Goal: Browse casually: Explore the website without a specific task or goal

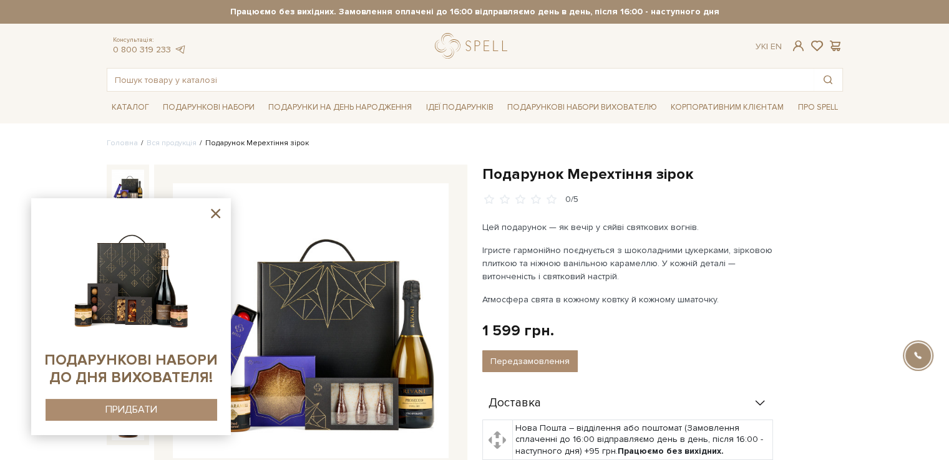
click at [216, 213] on icon at bounding box center [215, 213] width 9 height 9
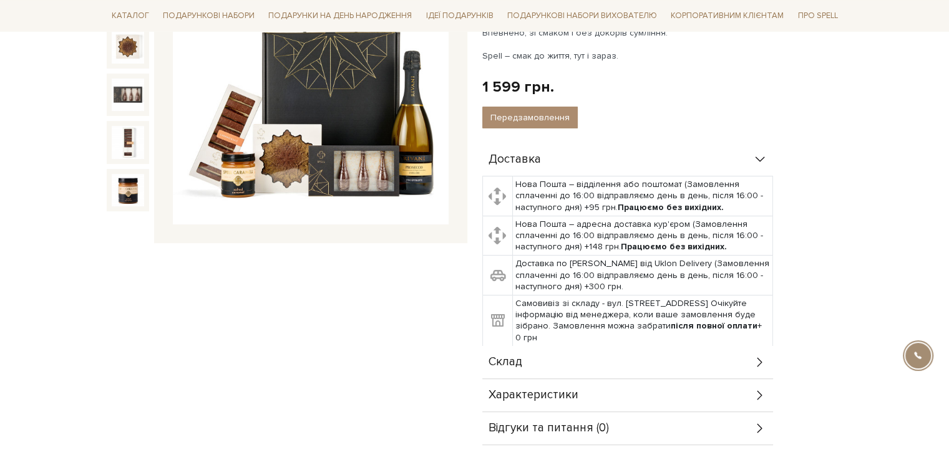
scroll to position [233, 0]
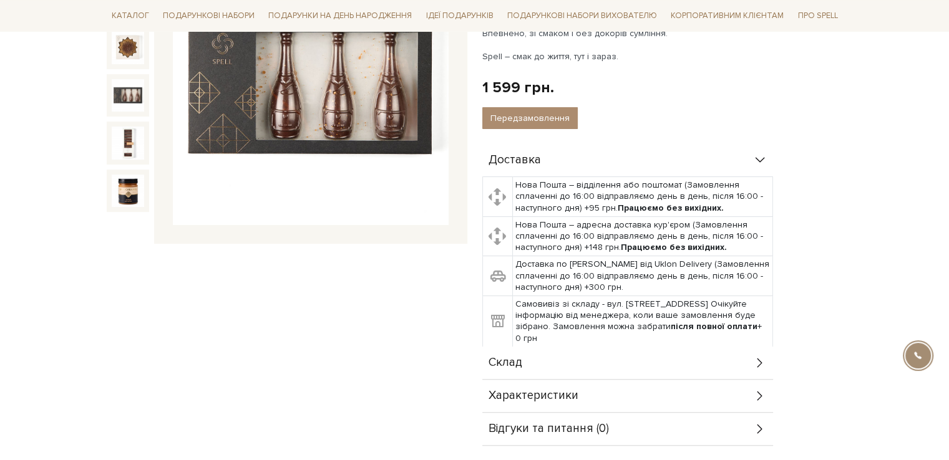
click at [127, 84] on img at bounding box center [128, 95] width 32 height 32
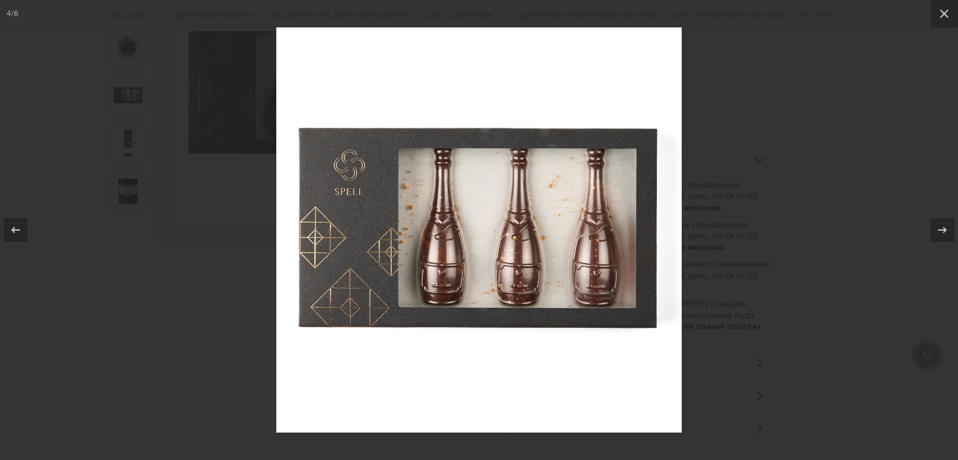
click at [734, 290] on div at bounding box center [479, 230] width 958 height 460
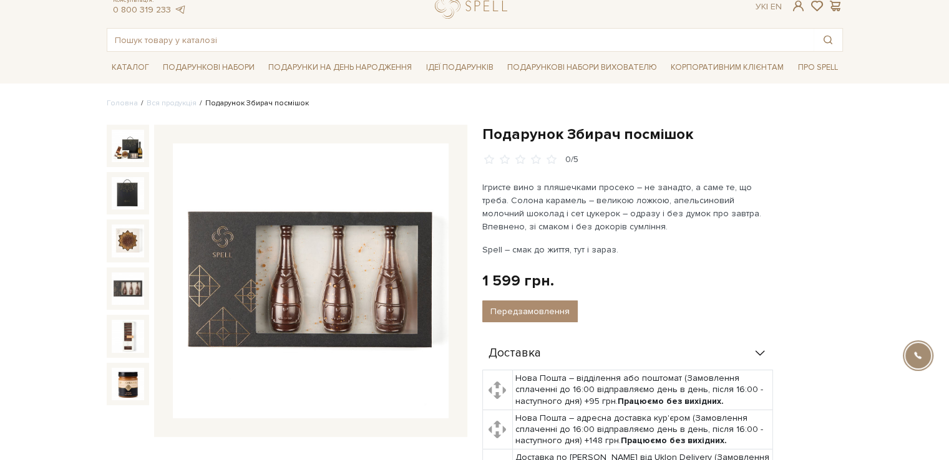
scroll to position [34, 0]
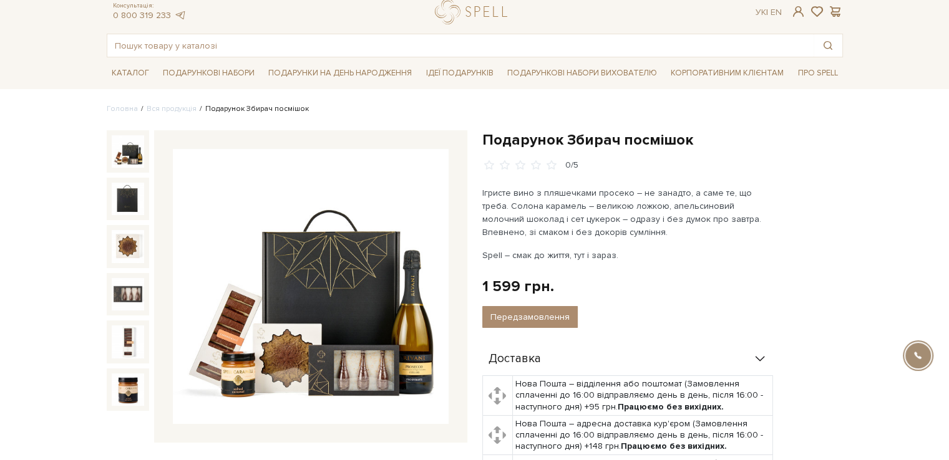
click at [138, 151] on img at bounding box center [128, 151] width 32 height 32
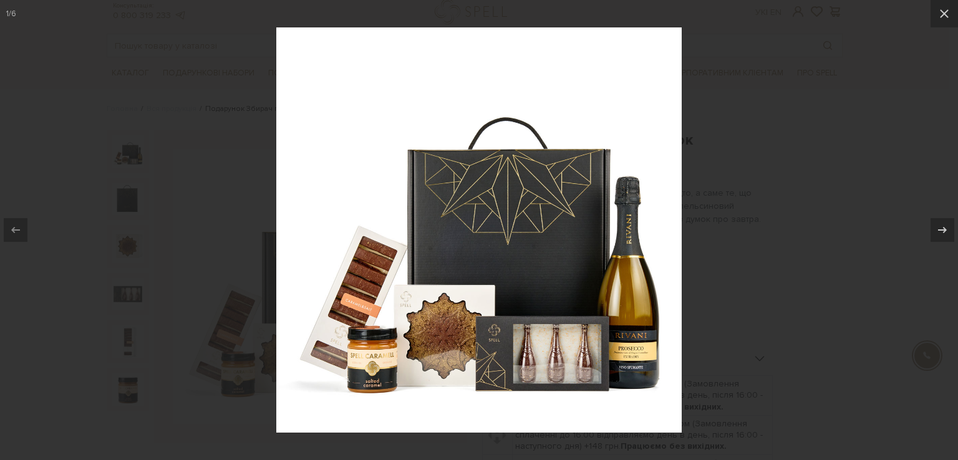
click at [806, 257] on div at bounding box center [479, 230] width 958 height 460
